Goal: Use online tool/utility: Utilize a website feature to perform a specific function

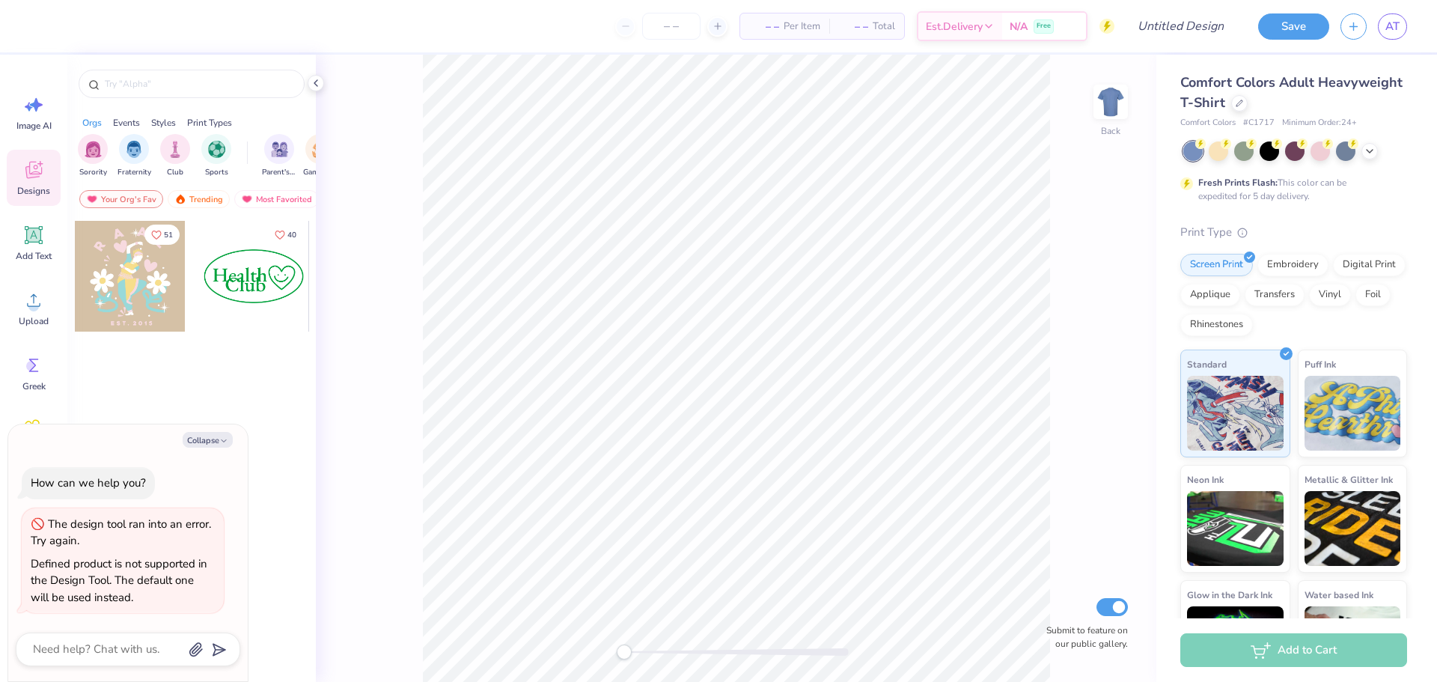
type textarea "x"
click at [683, 21] on input "number" at bounding box center [671, 26] width 58 height 27
type input "55"
type textarea "x"
type input "55"
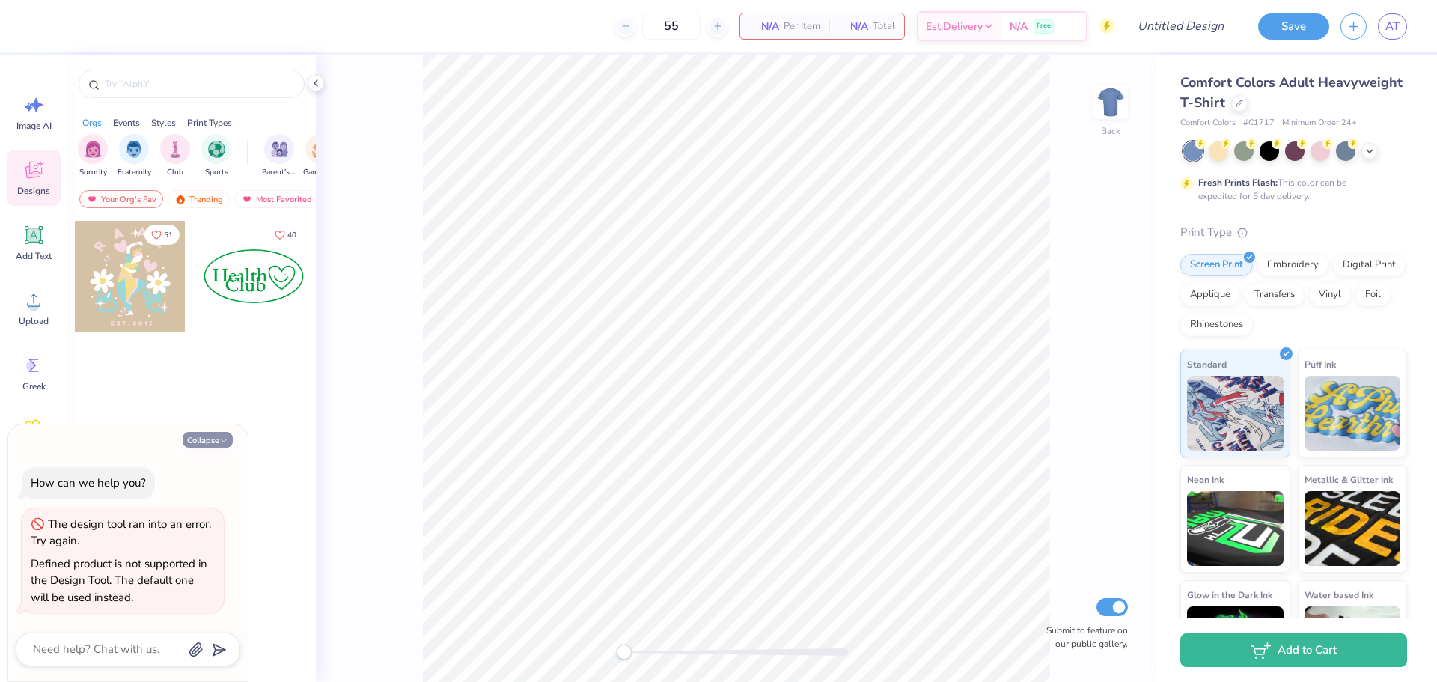
click at [206, 443] on button "Collapse" at bounding box center [208, 440] width 50 height 16
type textarea "x"
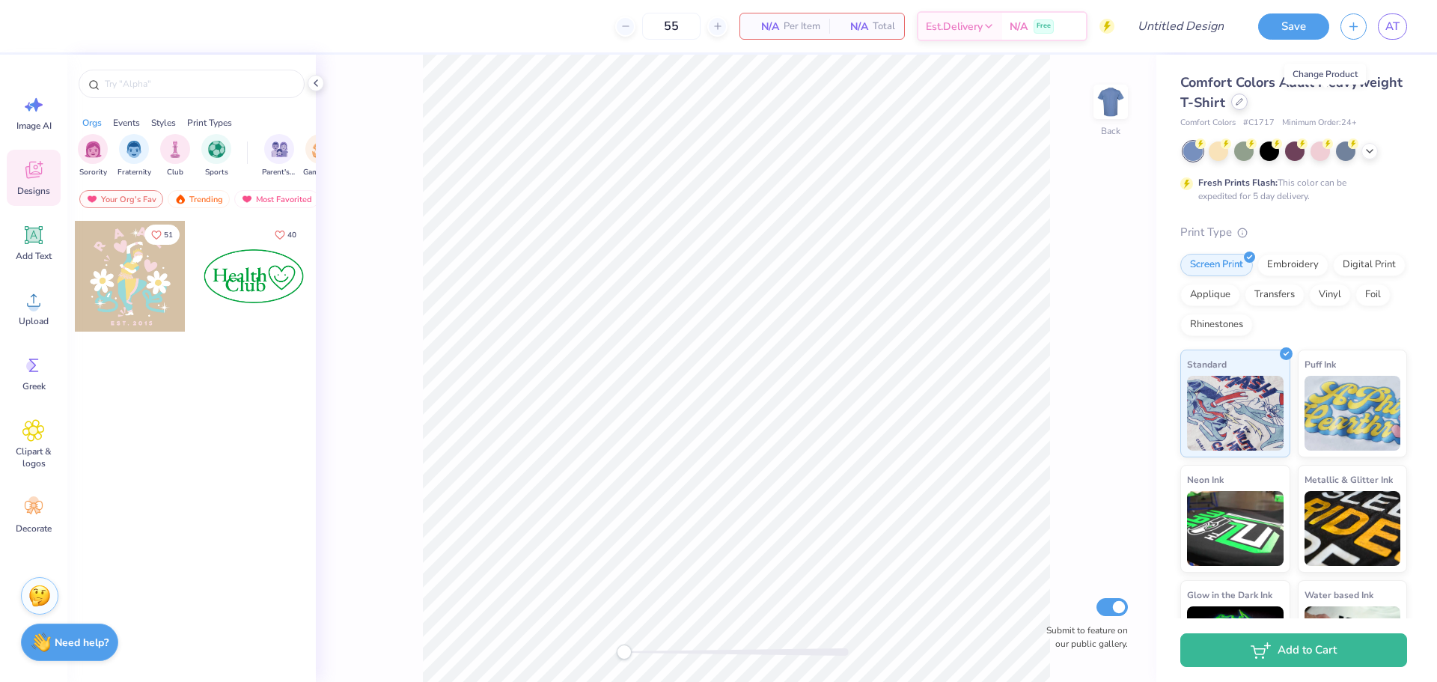
click at [1243, 105] on icon at bounding box center [1239, 101] width 7 height 7
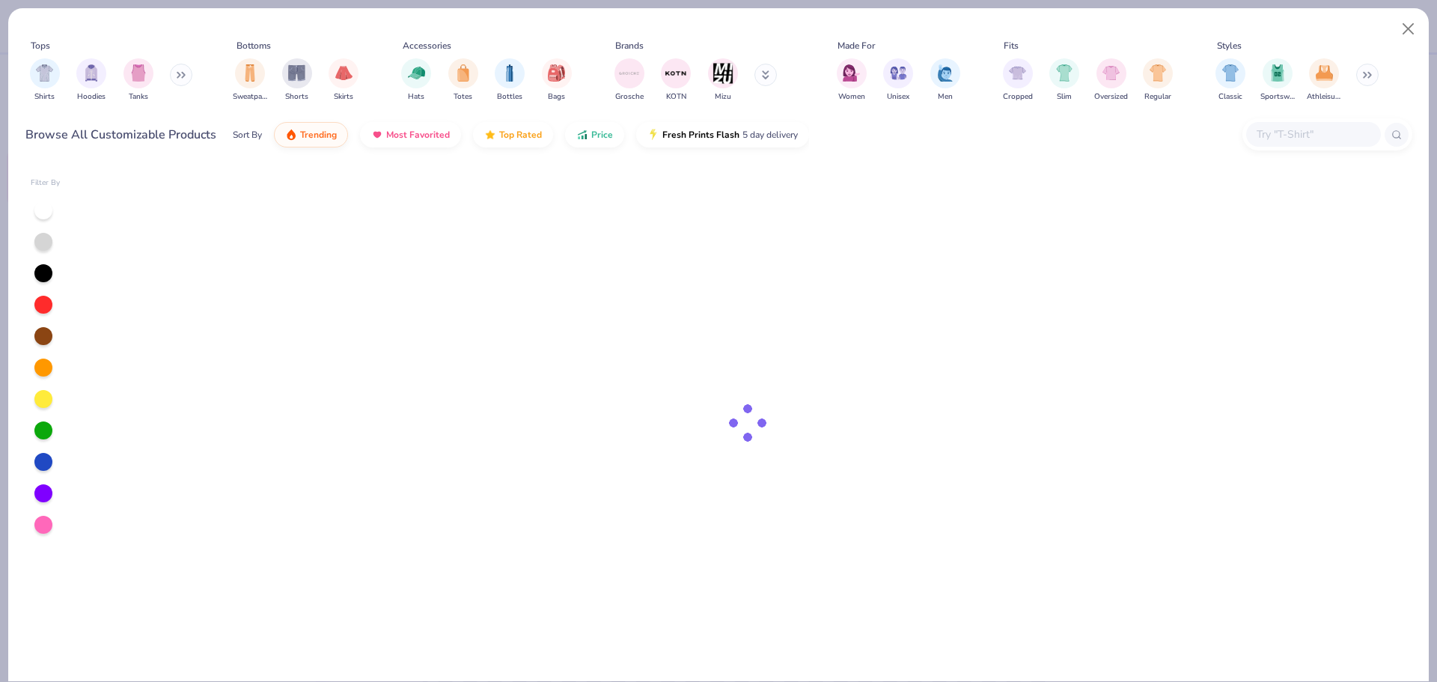
click at [1298, 135] on input "text" at bounding box center [1312, 134] width 115 height 17
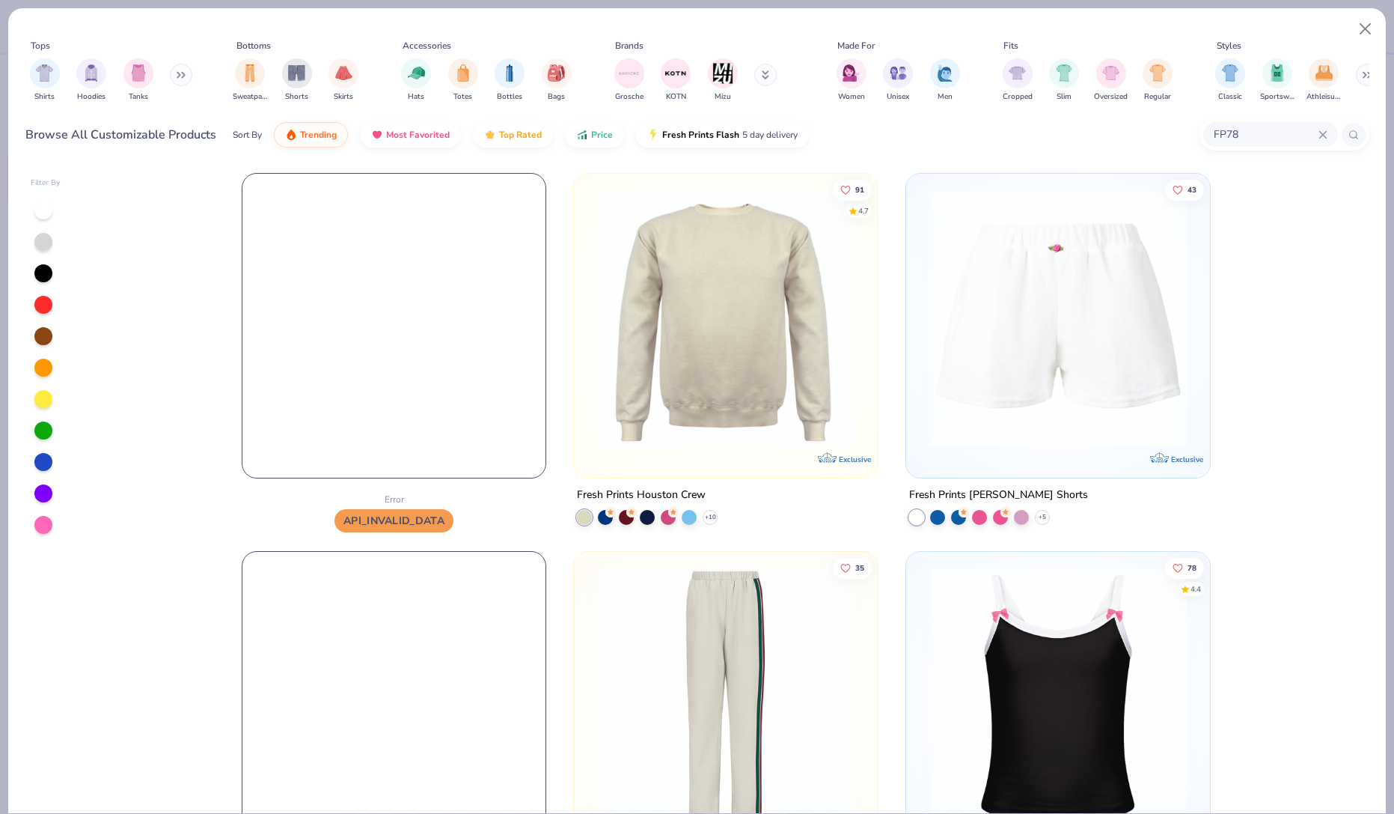
click at [314, 388] on img at bounding box center [394, 326] width 304 height 304
click at [357, 356] on img at bounding box center [394, 326] width 304 height 304
click at [775, 394] on img at bounding box center [726, 318] width 274 height 259
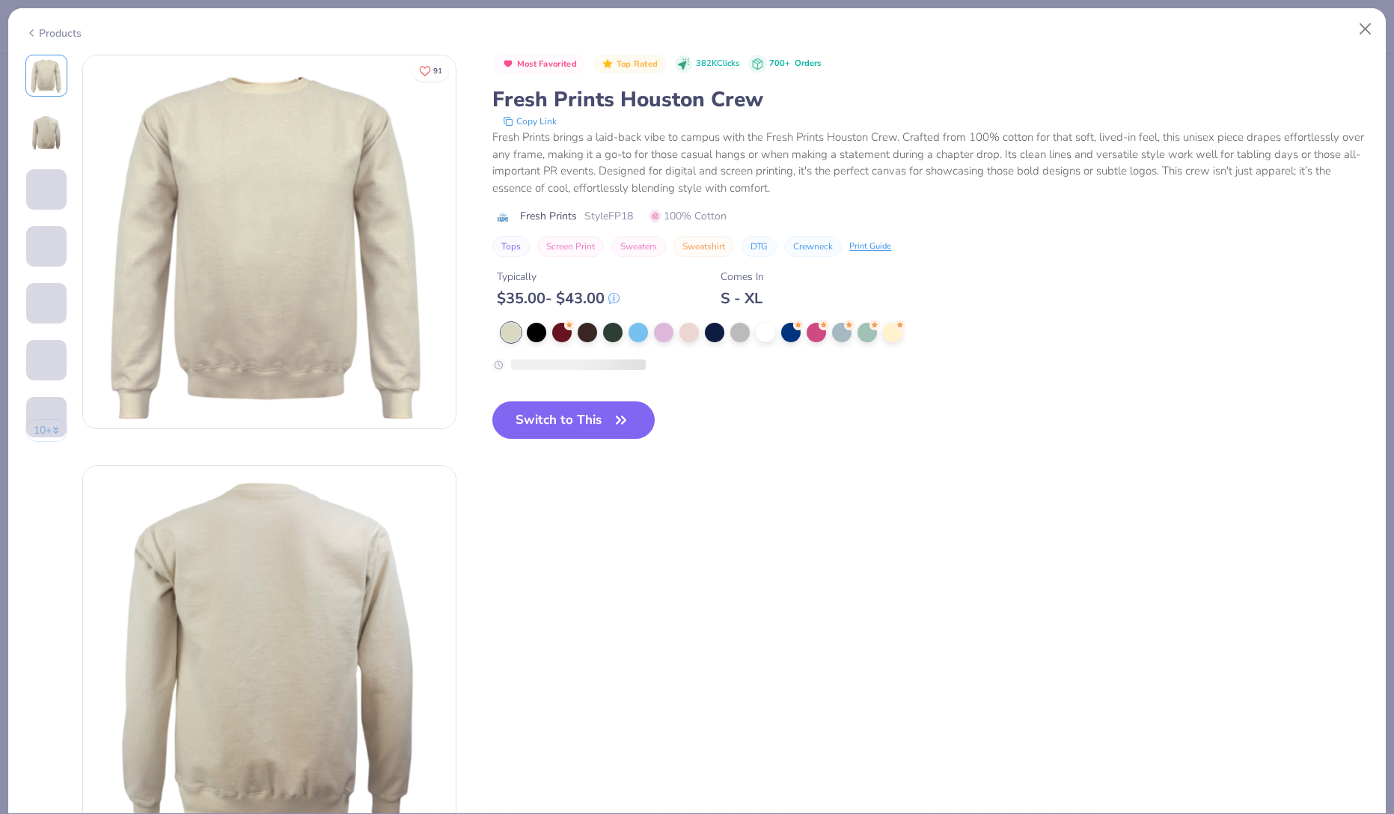
click at [1367, 33] on button "Close" at bounding box center [1366, 29] width 28 height 28
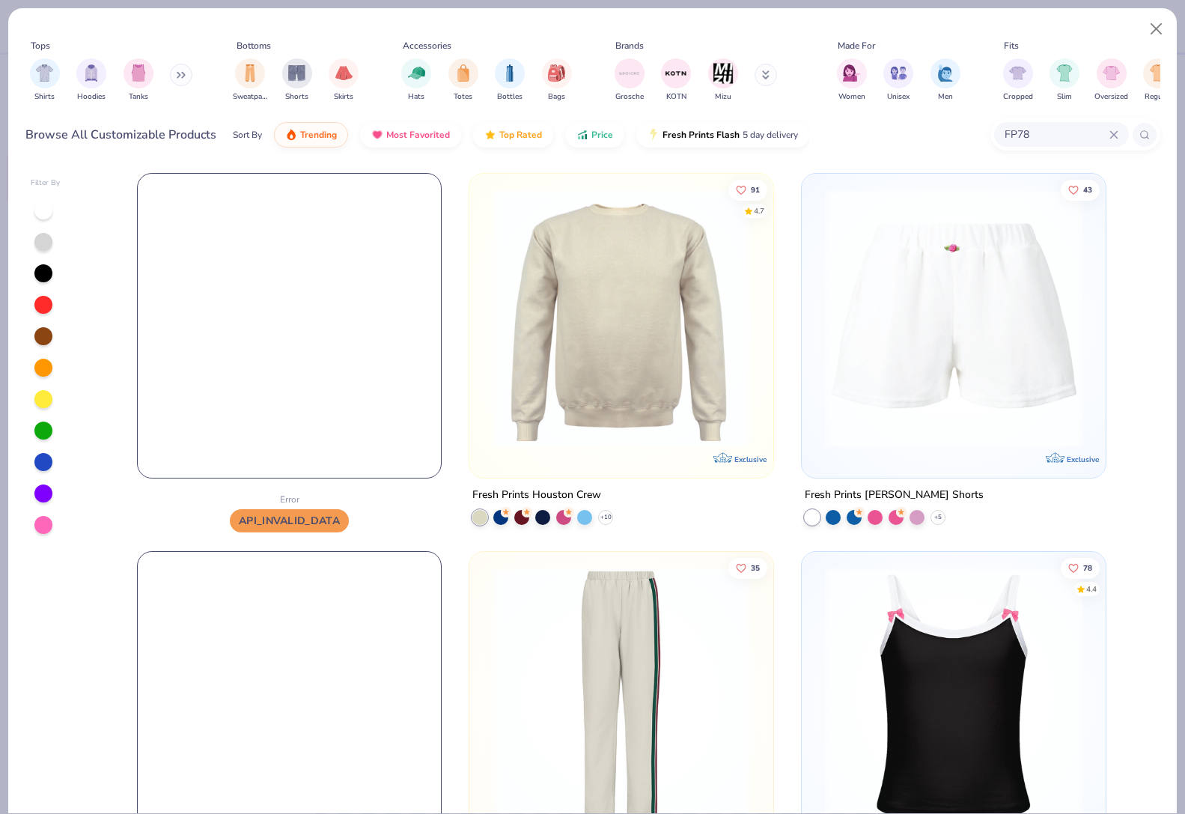
click at [424, 312] on img at bounding box center [290, 326] width 304 height 304
click at [417, 423] on img at bounding box center [290, 326] width 304 height 304
click at [418, 422] on img at bounding box center [290, 326] width 304 height 304
click at [1054, 128] on input "FP78" at bounding box center [1056, 134] width 106 height 17
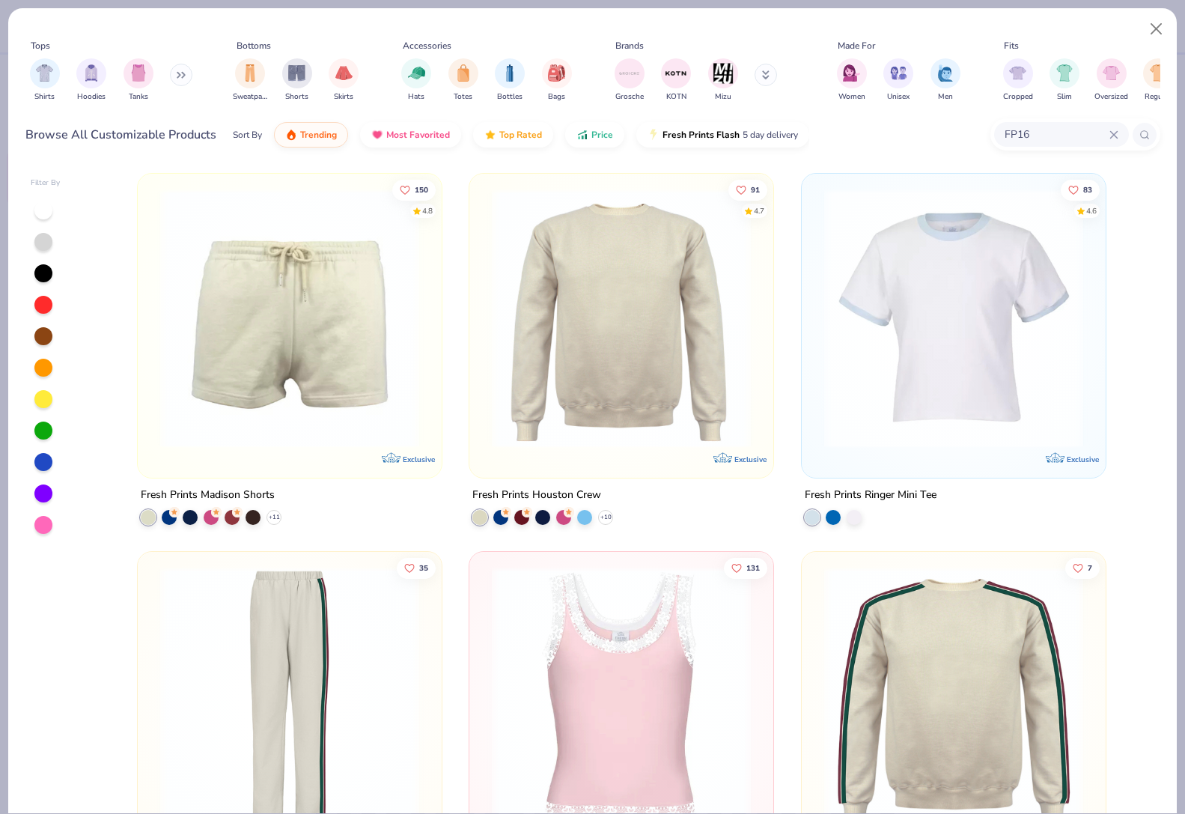
click at [1050, 135] on input "FP16" at bounding box center [1056, 134] width 106 height 17
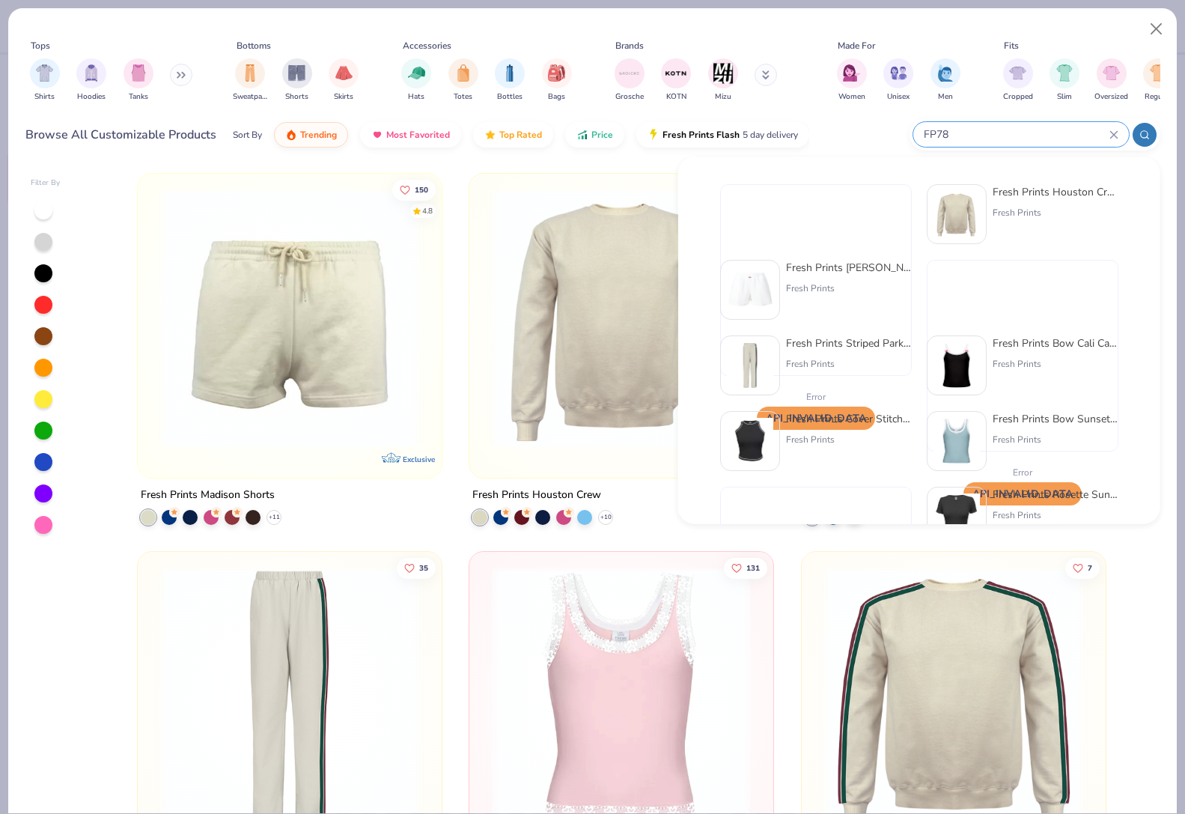
click at [1155, 135] on div at bounding box center [1144, 135] width 24 height 24
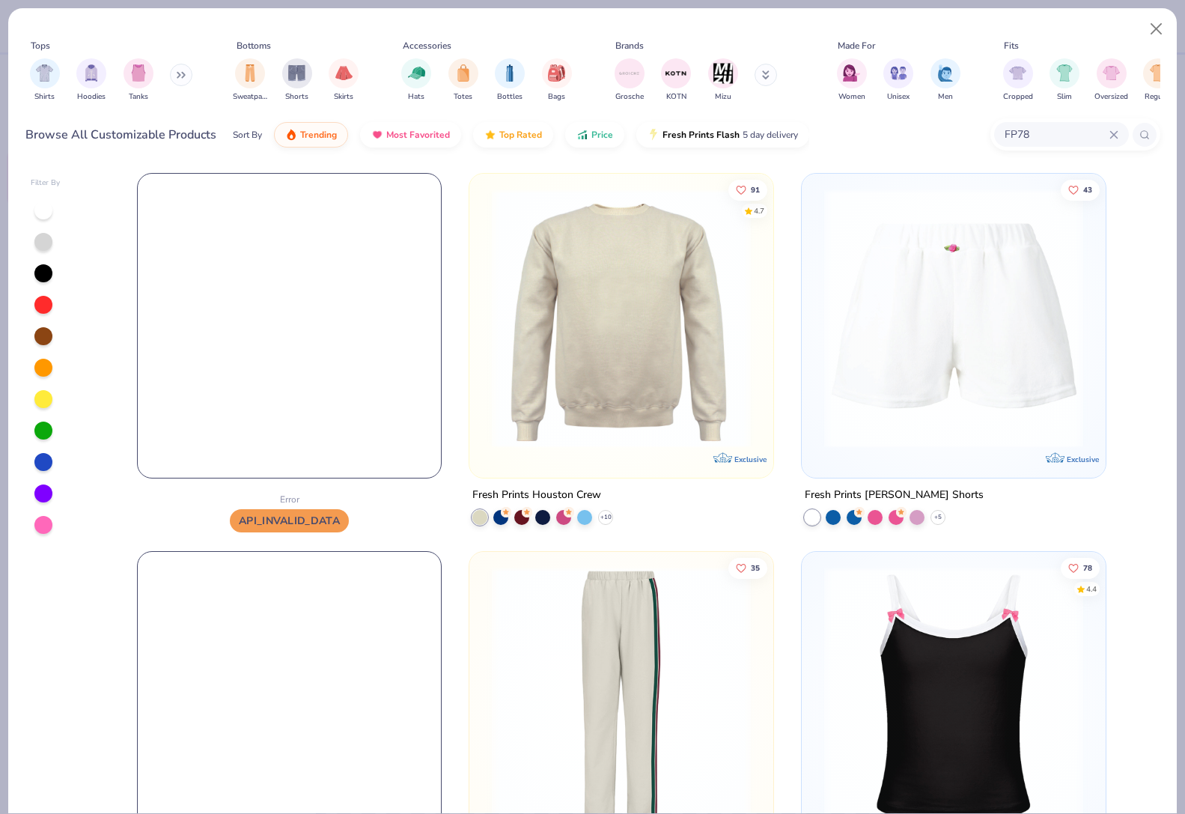
type input "FP78"
click at [406, 293] on img at bounding box center [290, 326] width 304 height 304
click at [299, 306] on img at bounding box center [290, 326] width 304 height 304
click at [278, 360] on img at bounding box center [290, 326] width 304 height 304
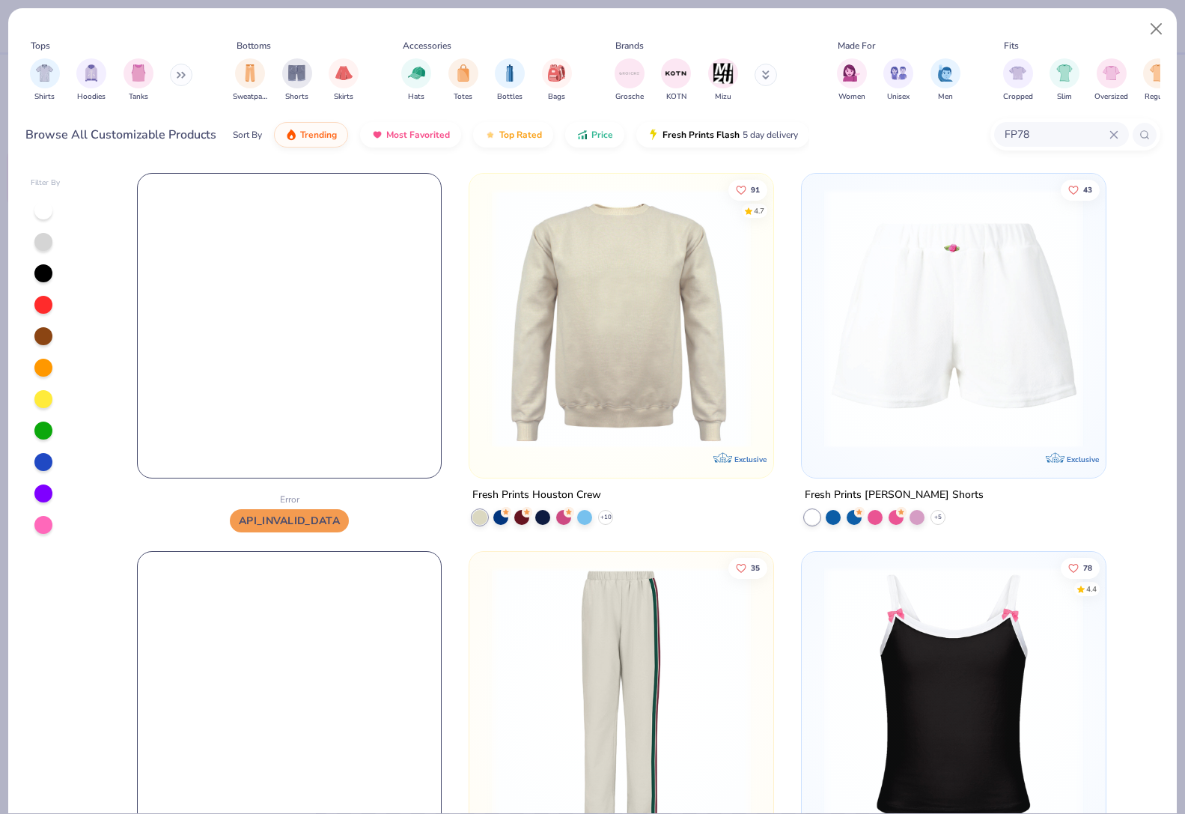
click at [342, 323] on img at bounding box center [290, 326] width 304 height 304
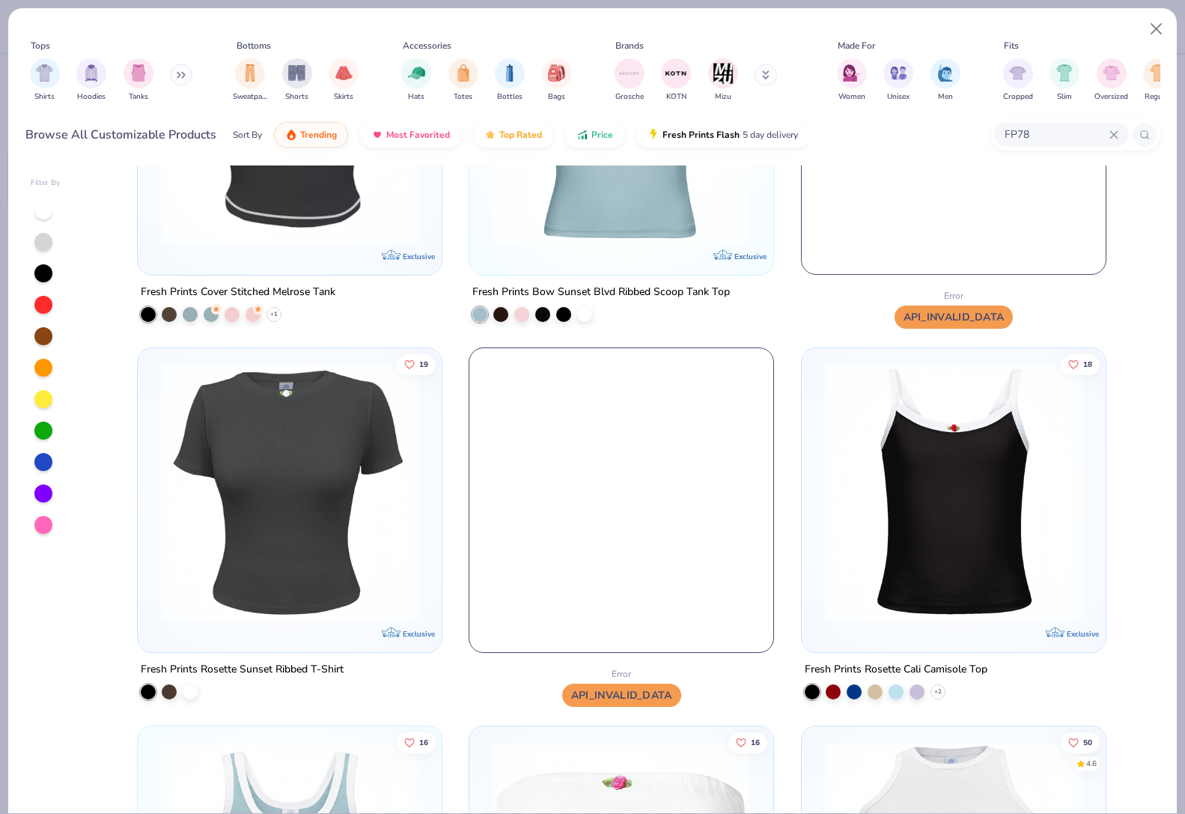
scroll to position [1248, 0]
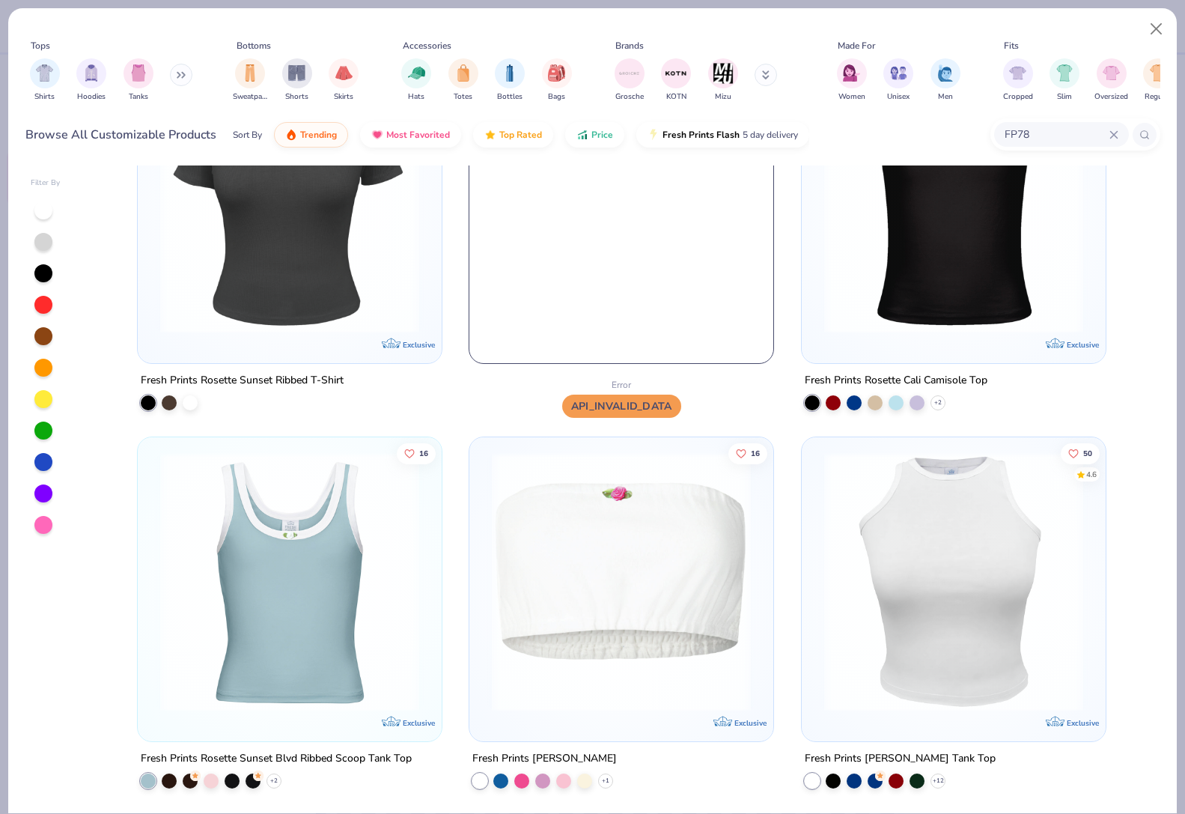
click at [623, 308] on img at bounding box center [621, 211] width 304 height 304
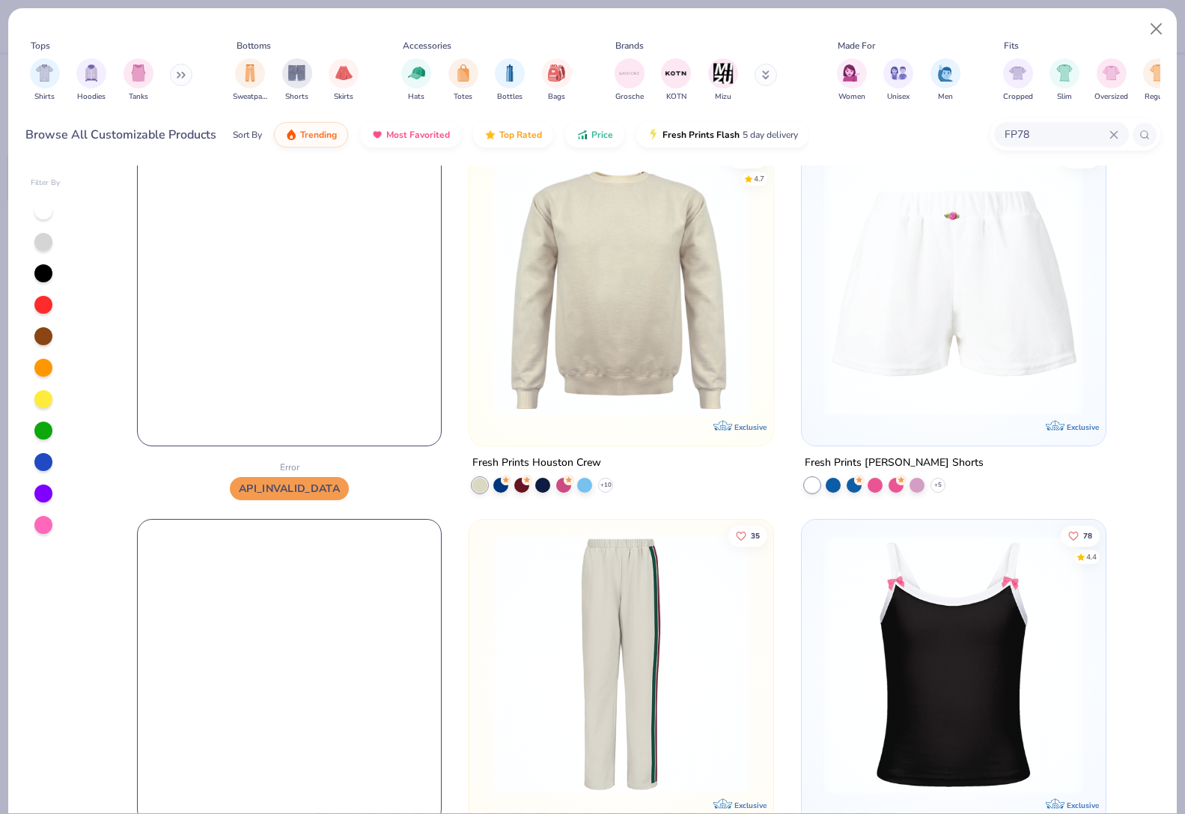
scroll to position [0, 0]
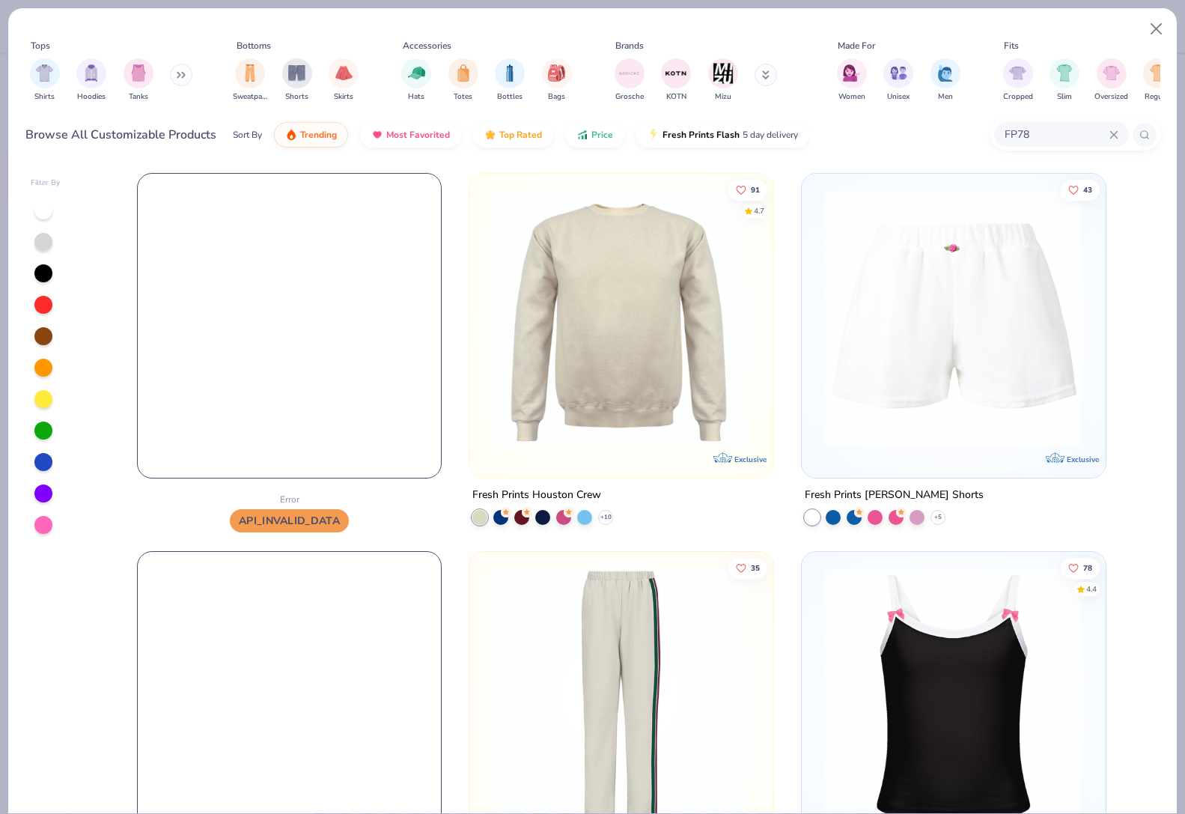
click at [387, 396] on img at bounding box center [290, 326] width 304 height 304
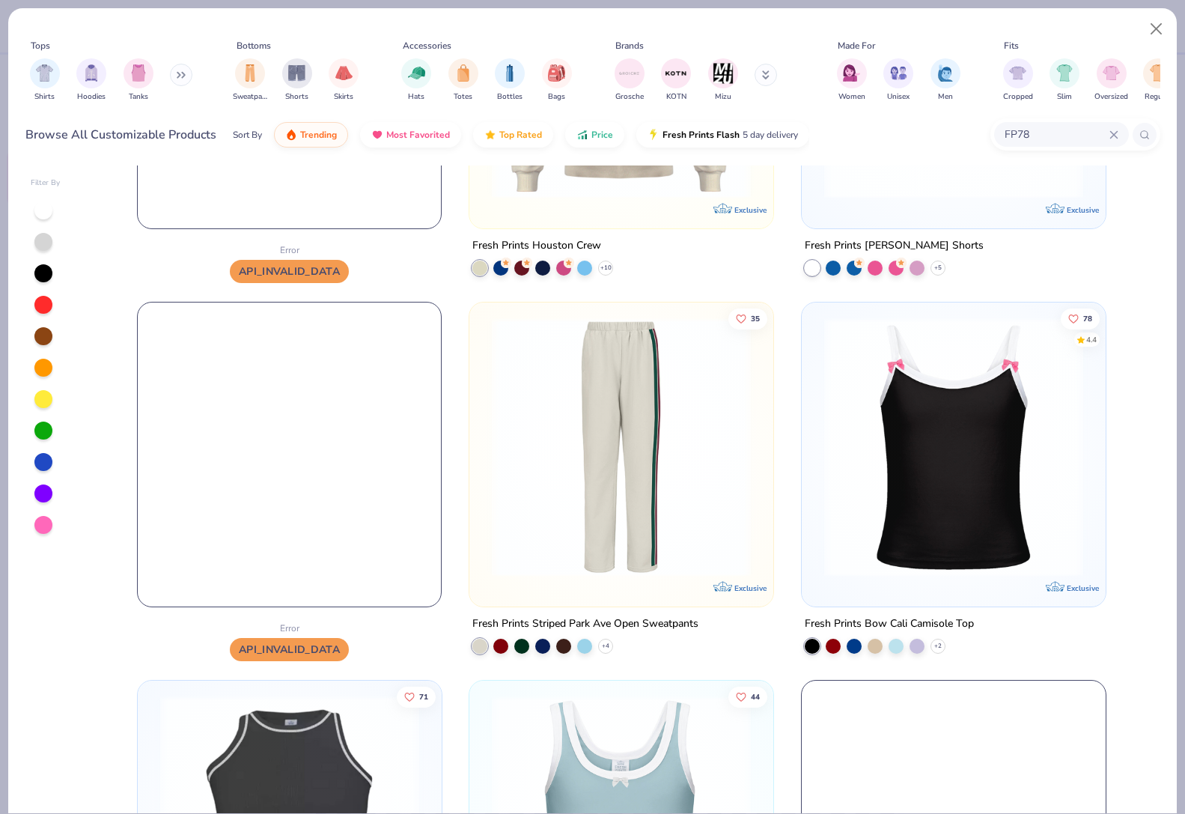
click at [351, 520] on img at bounding box center [290, 454] width 304 height 304
click at [350, 517] on img at bounding box center [290, 454] width 304 height 304
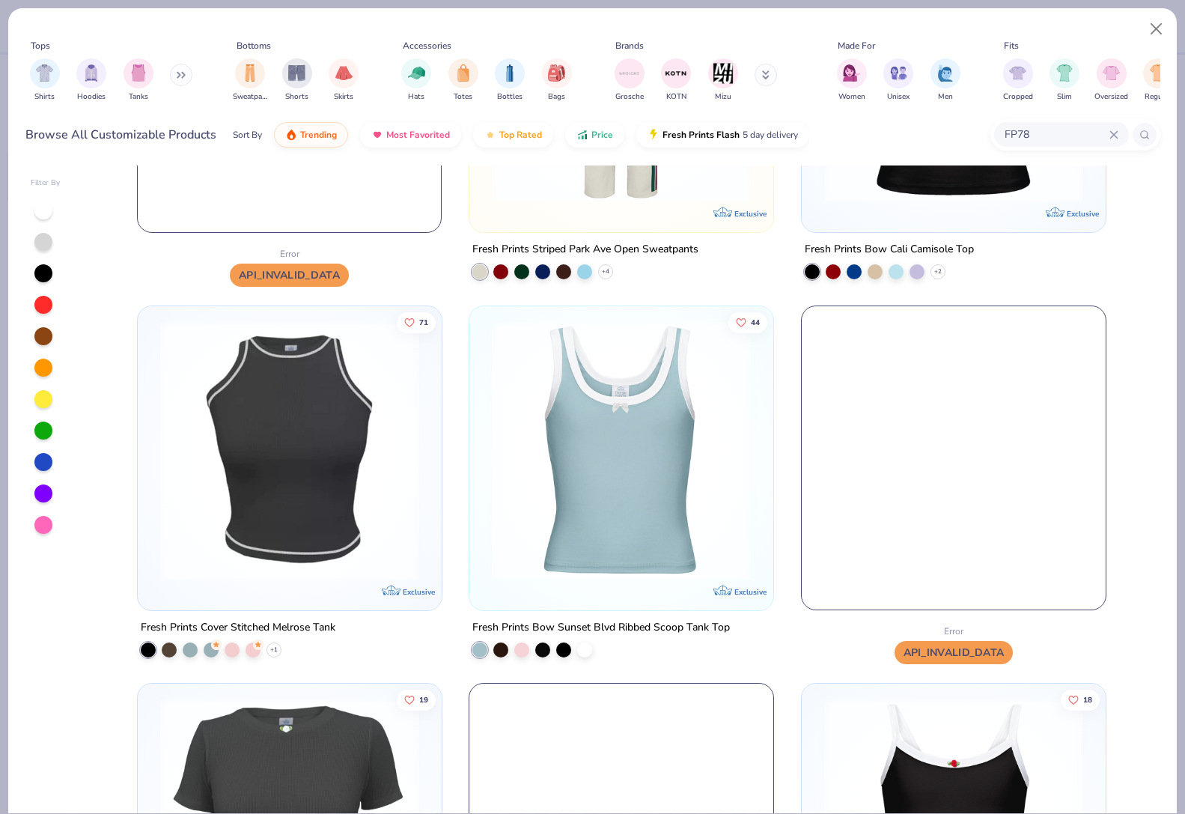
click at [903, 444] on img at bounding box center [954, 457] width 304 height 304
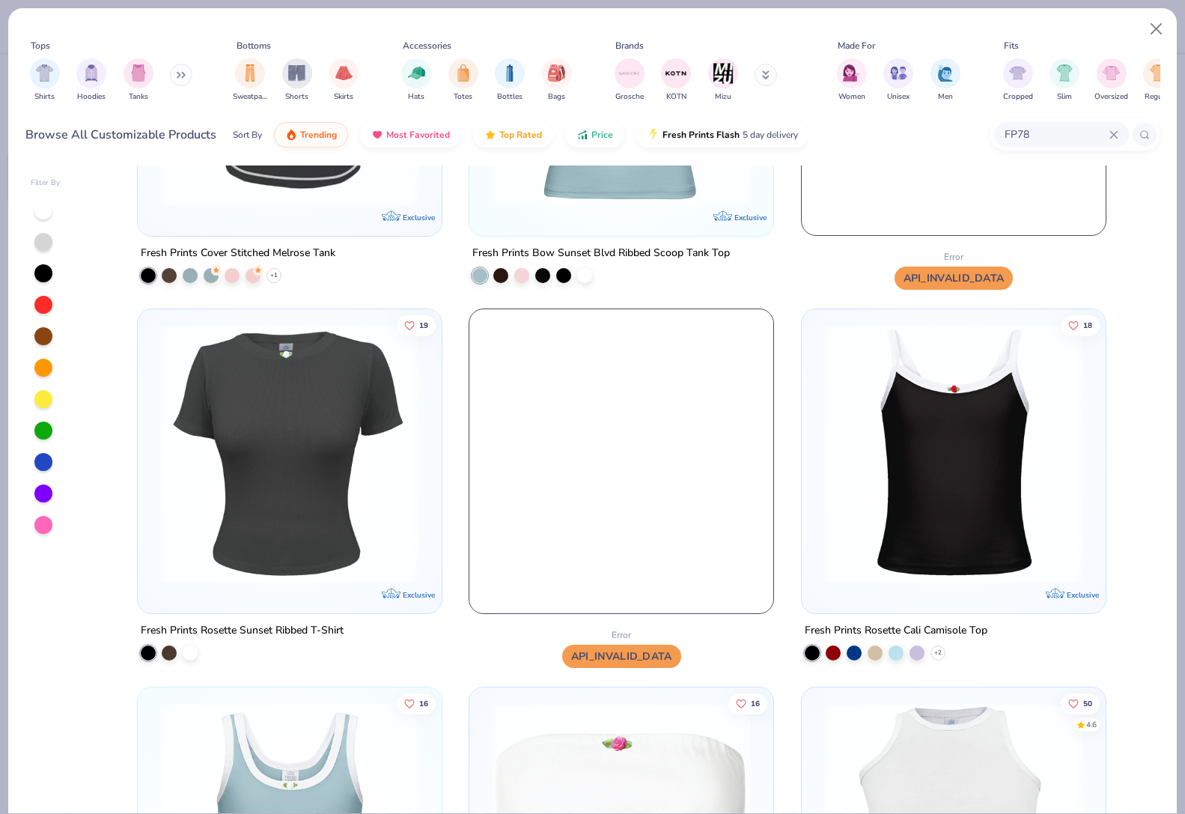
click at [635, 398] on img at bounding box center [621, 461] width 304 height 304
click at [632, 397] on img at bounding box center [621, 461] width 304 height 304
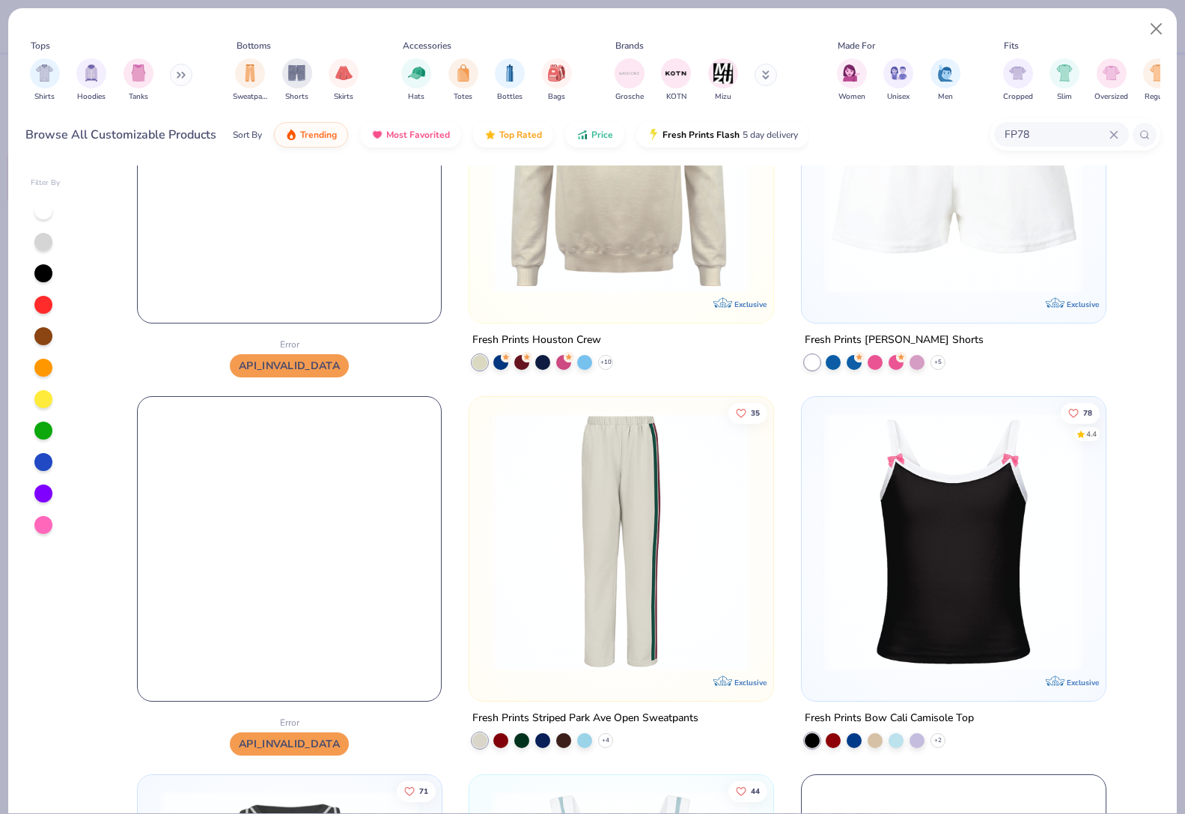
scroll to position [125, 0]
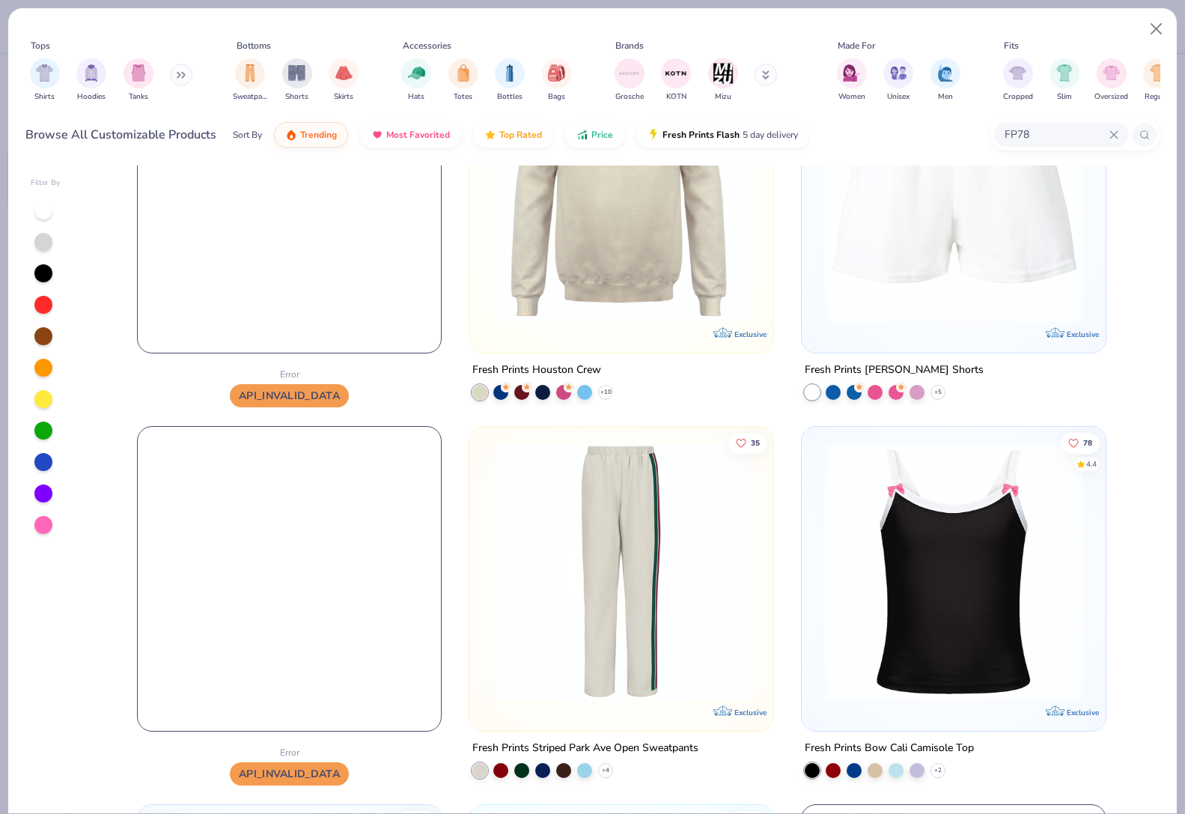
click at [252, 282] on img at bounding box center [290, 201] width 304 height 304
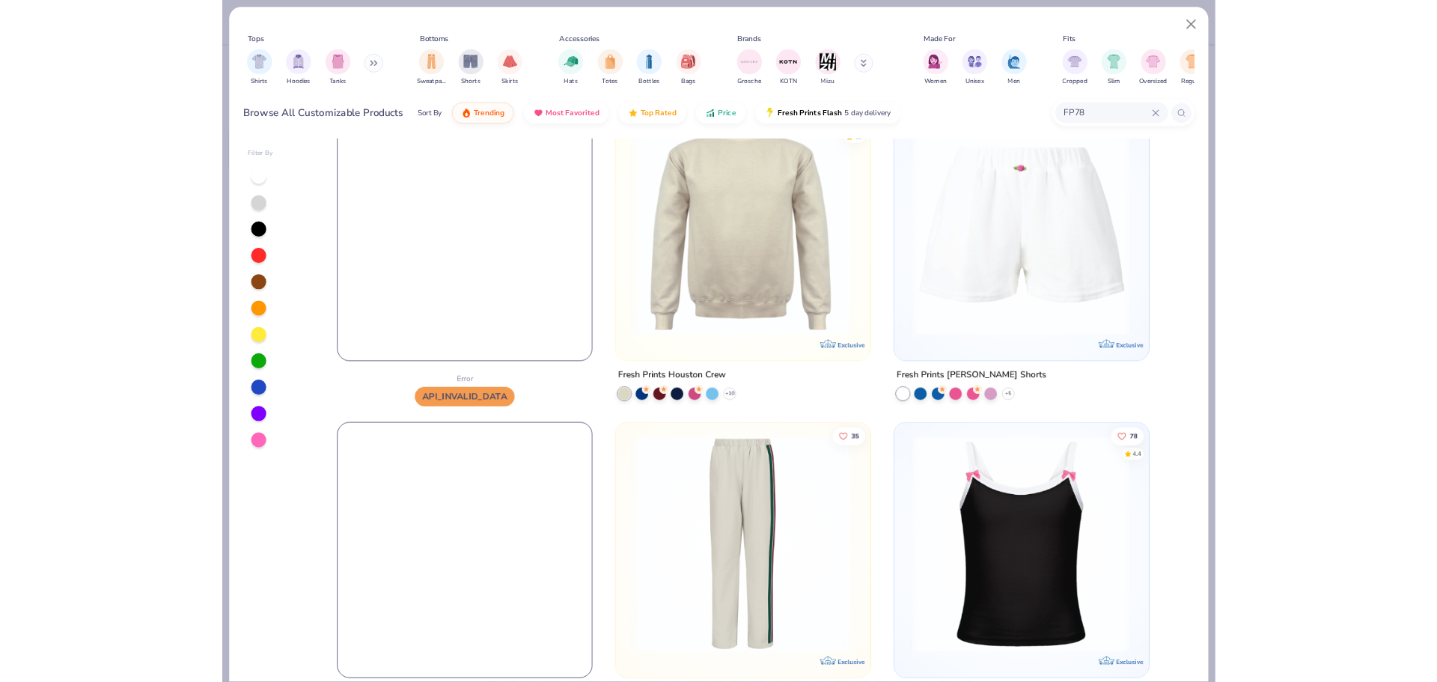
scroll to position [0, 0]
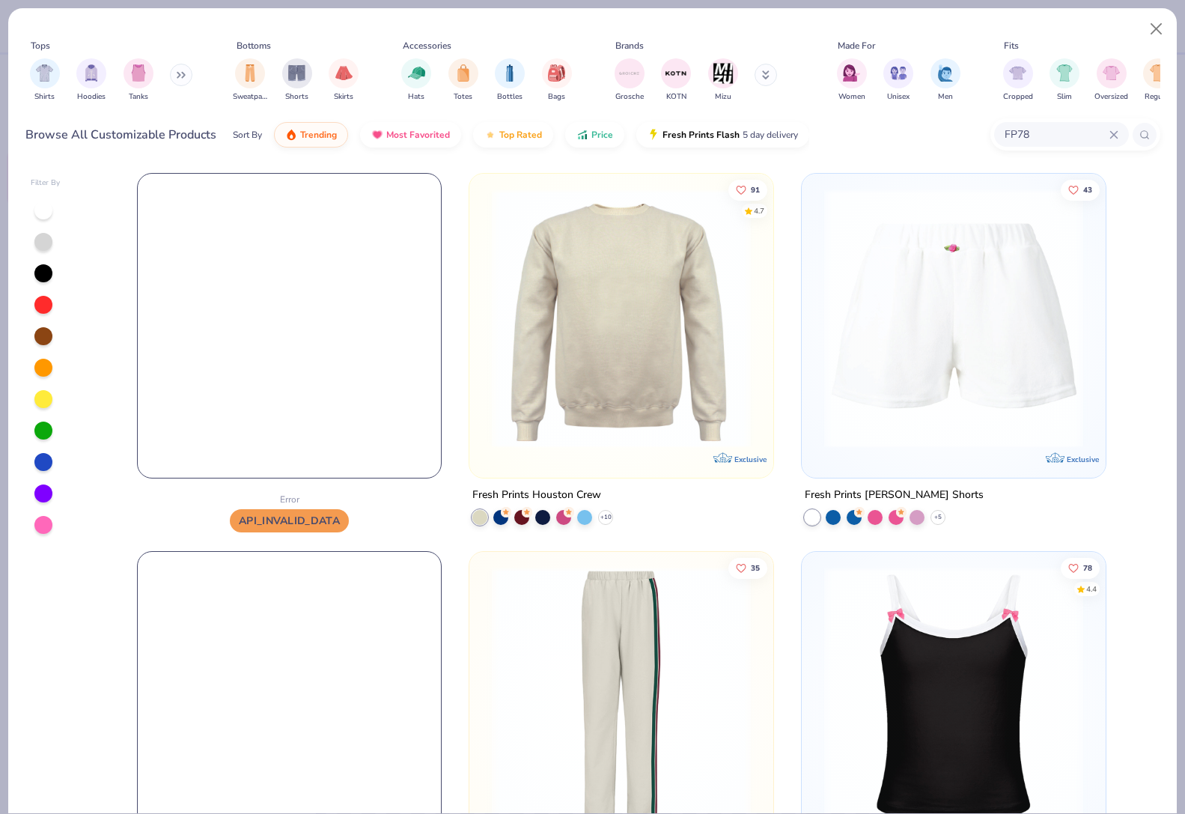
click at [1057, 135] on input "FP78" at bounding box center [1056, 134] width 106 height 17
click at [279, 323] on img at bounding box center [290, 326] width 304 height 304
click at [1117, 135] on icon at bounding box center [1113, 134] width 9 height 9
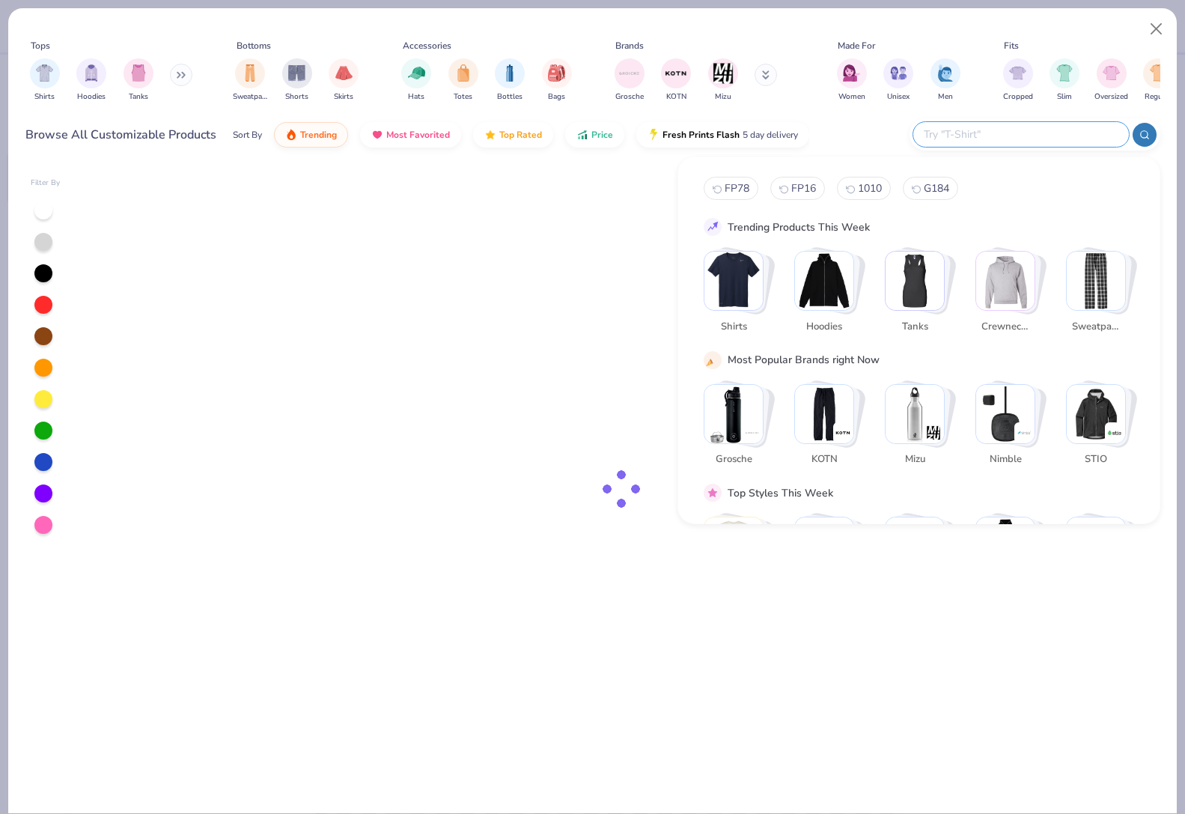
click at [1152, 37] on button "Close" at bounding box center [1156, 29] width 28 height 28
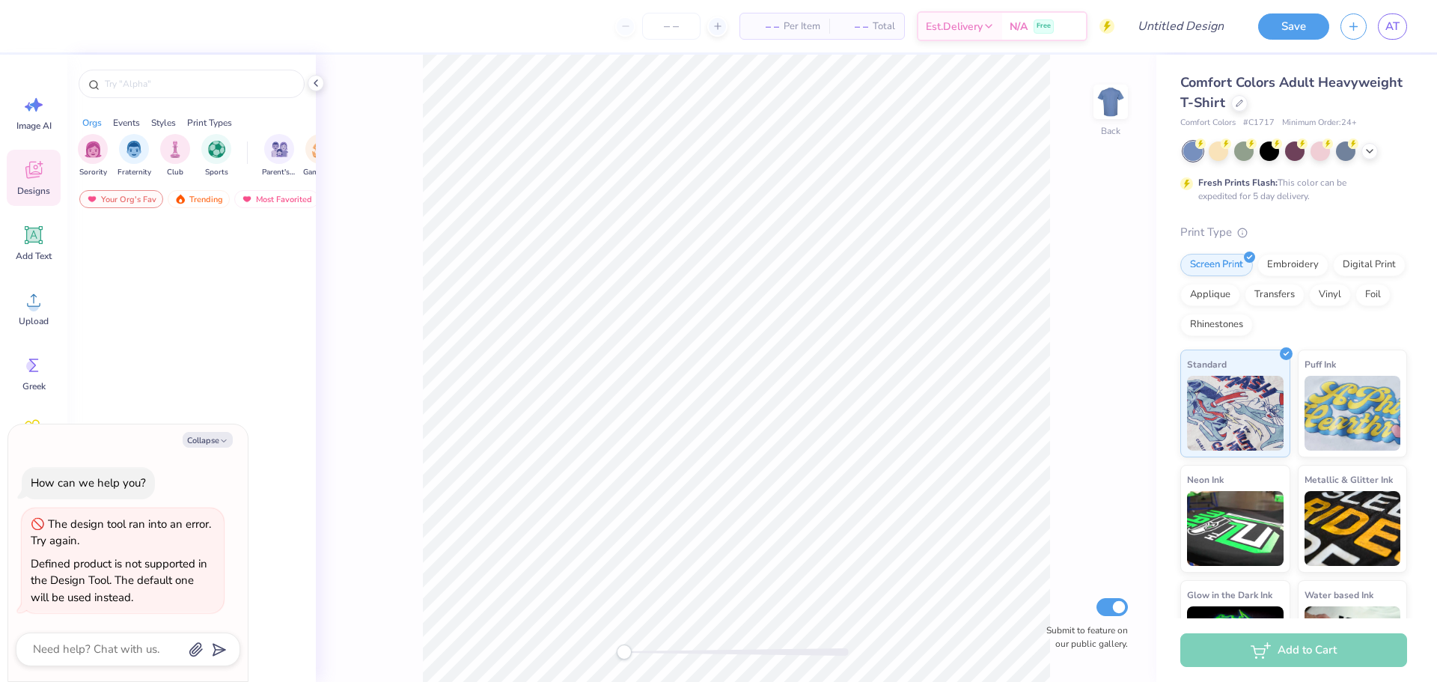
type textarea "x"
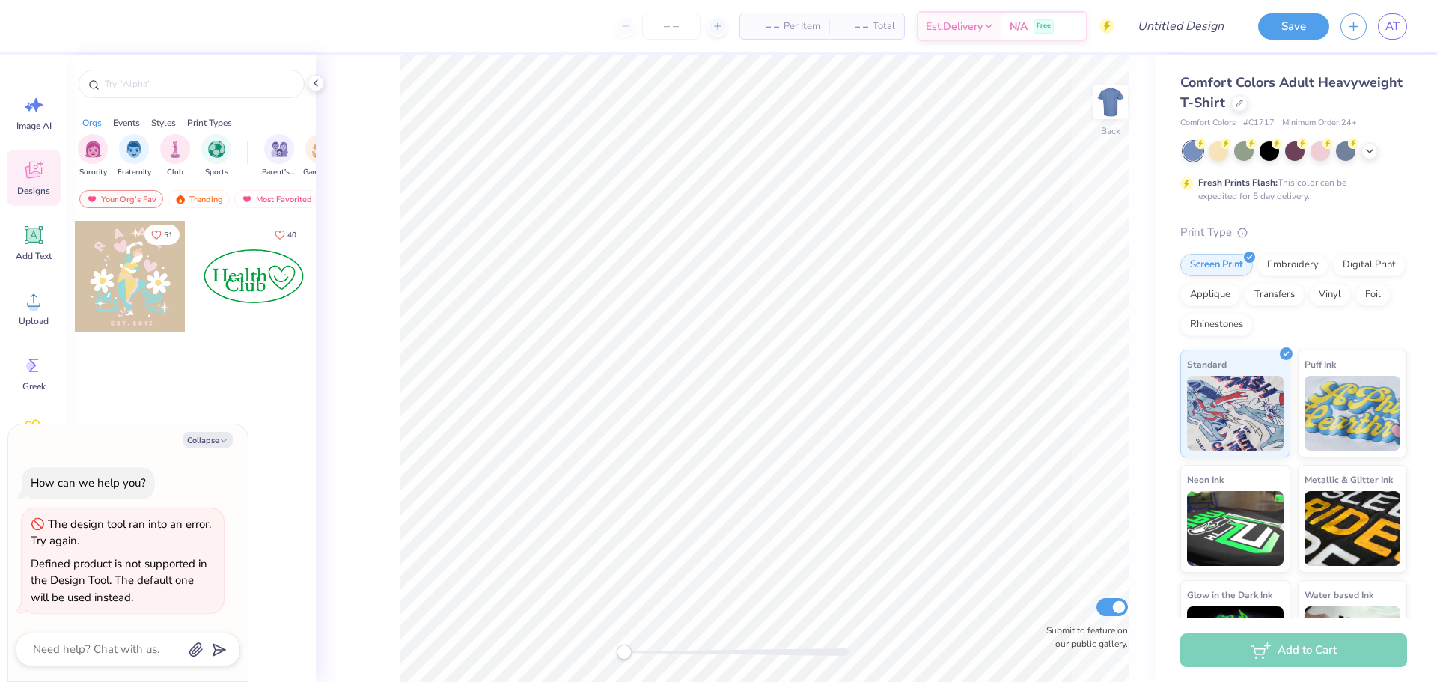
type textarea "x"
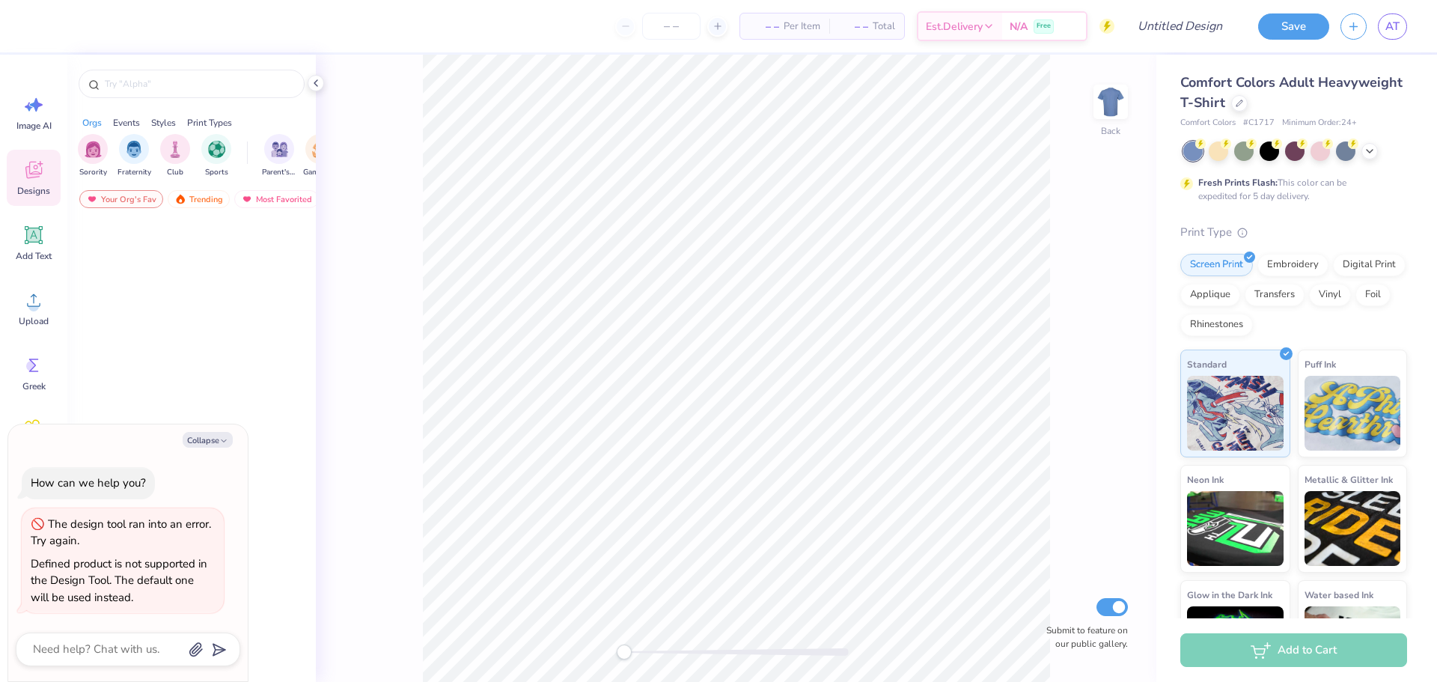
type textarea "x"
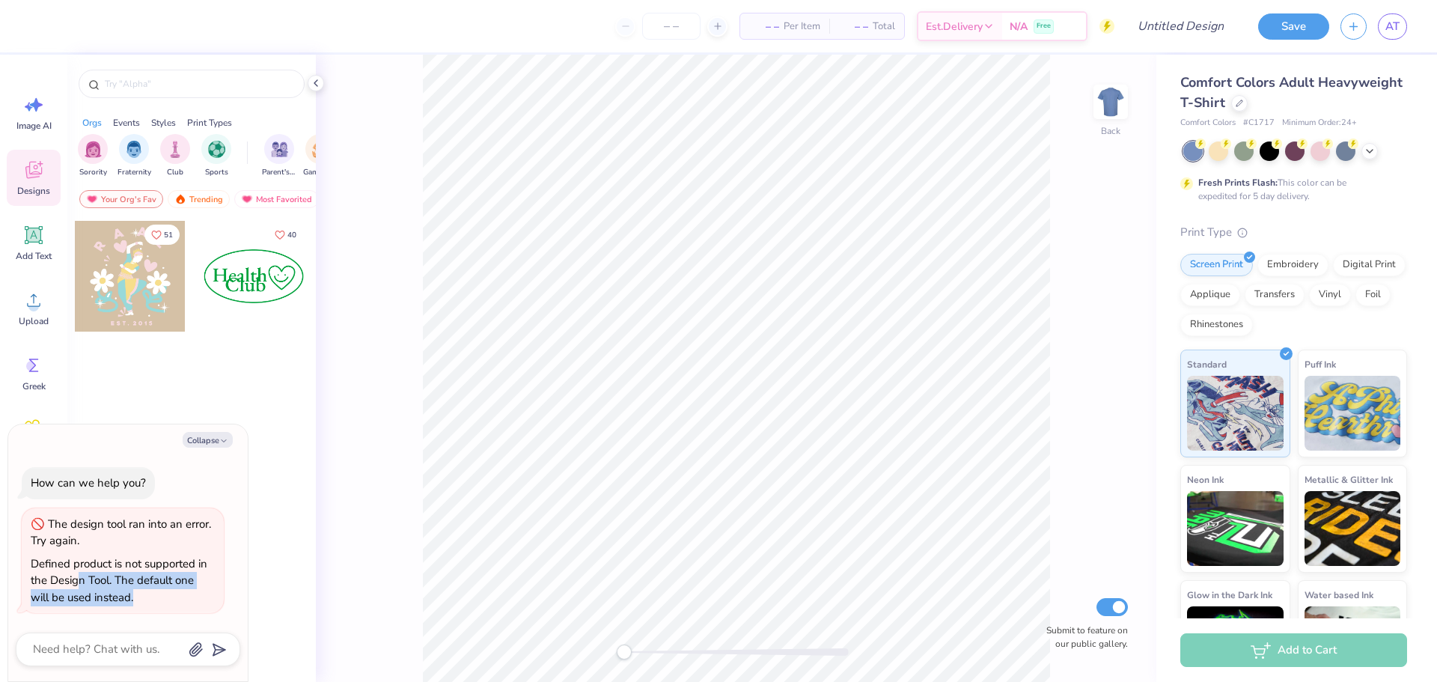
drag, startPoint x: 136, startPoint y: 595, endPoint x: 79, endPoint y: 584, distance: 58.0
click at [79, 584] on div "Defined product is not supported in the Design Tool. The default one will be us…" at bounding box center [123, 580] width 184 height 51
